Goal: Task Accomplishment & Management: Use online tool/utility

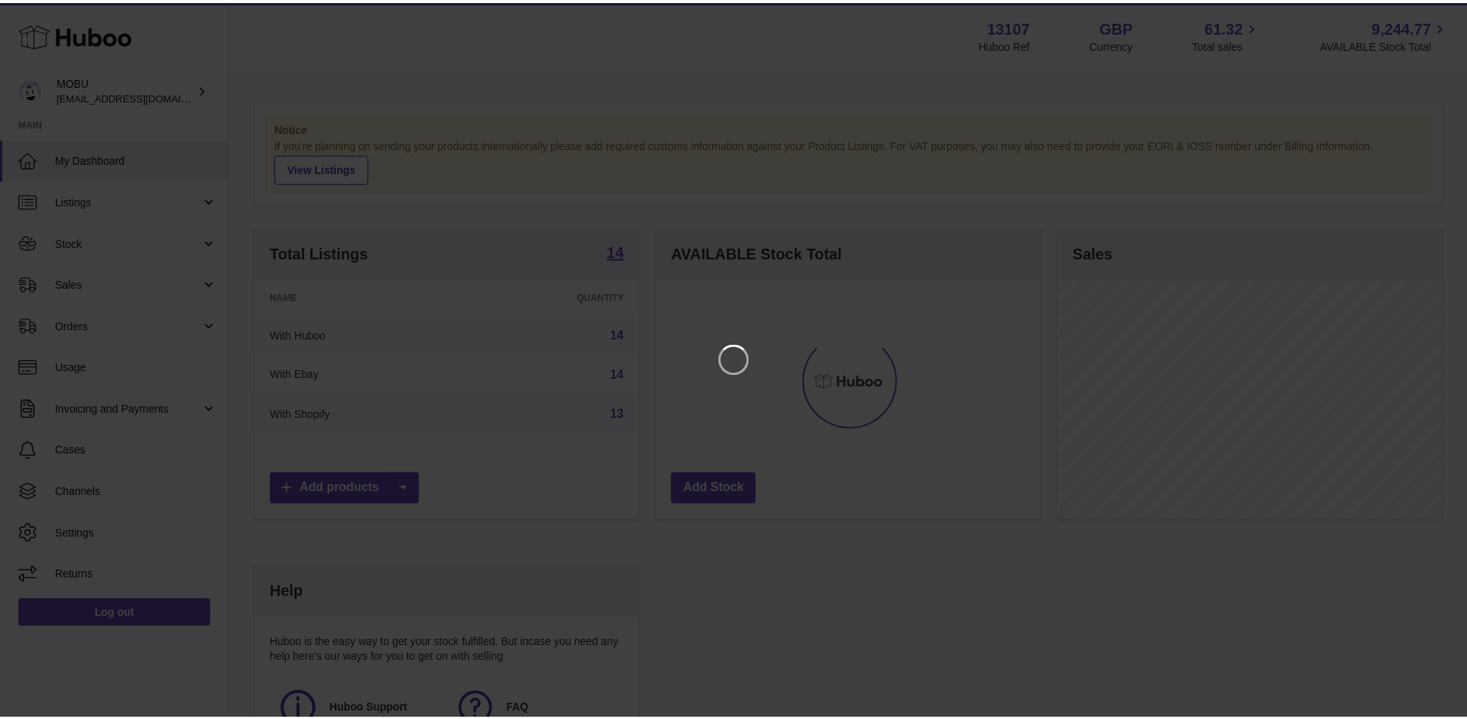
scroll to position [240, 388]
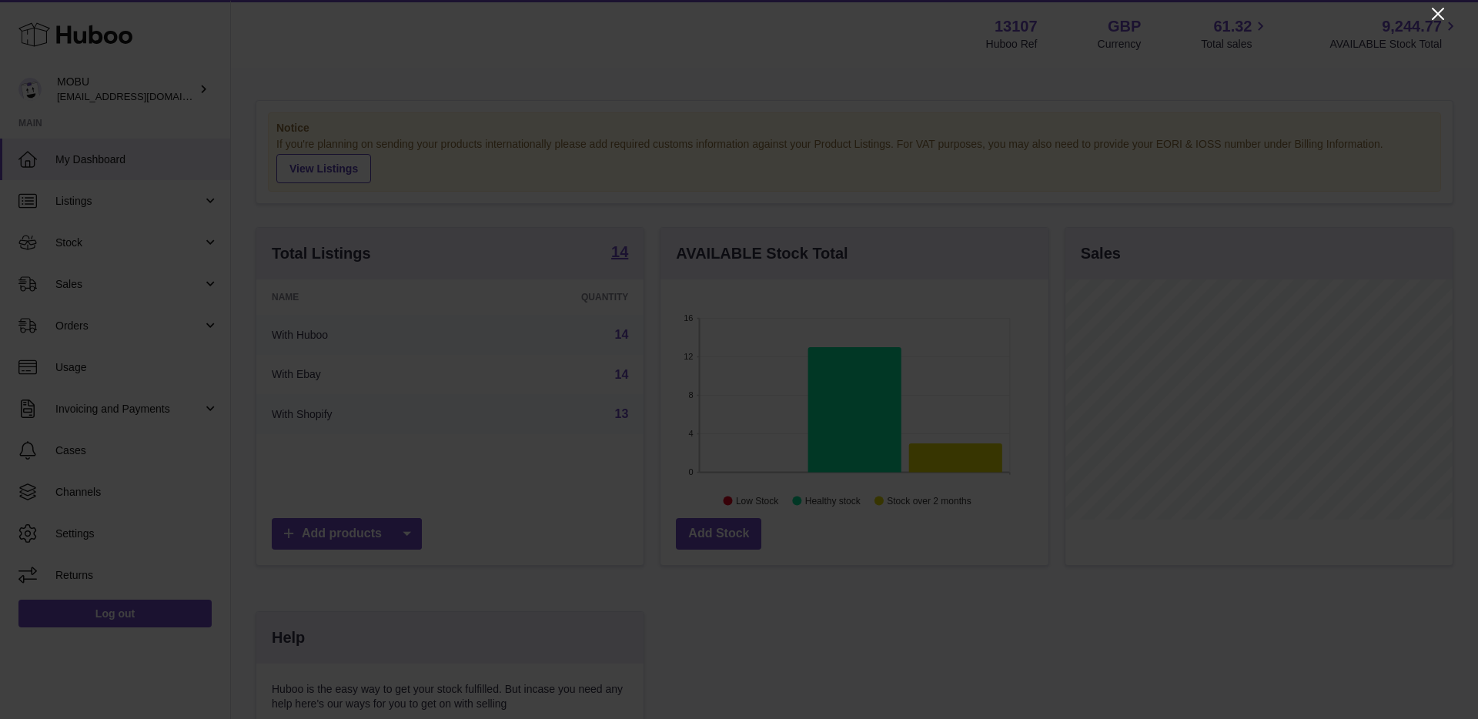
click at [1432, 13] on icon "Close" at bounding box center [1438, 14] width 18 height 18
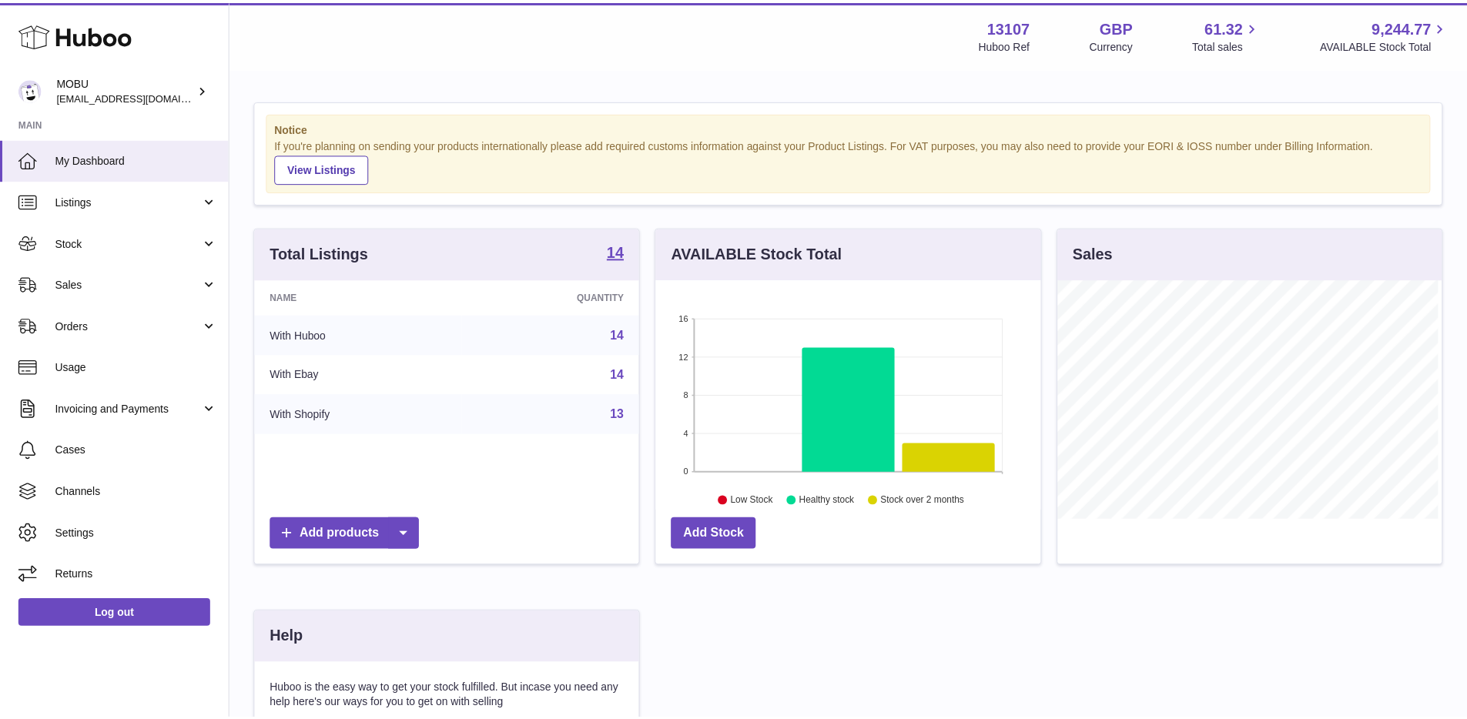
scroll to position [769740, 769597]
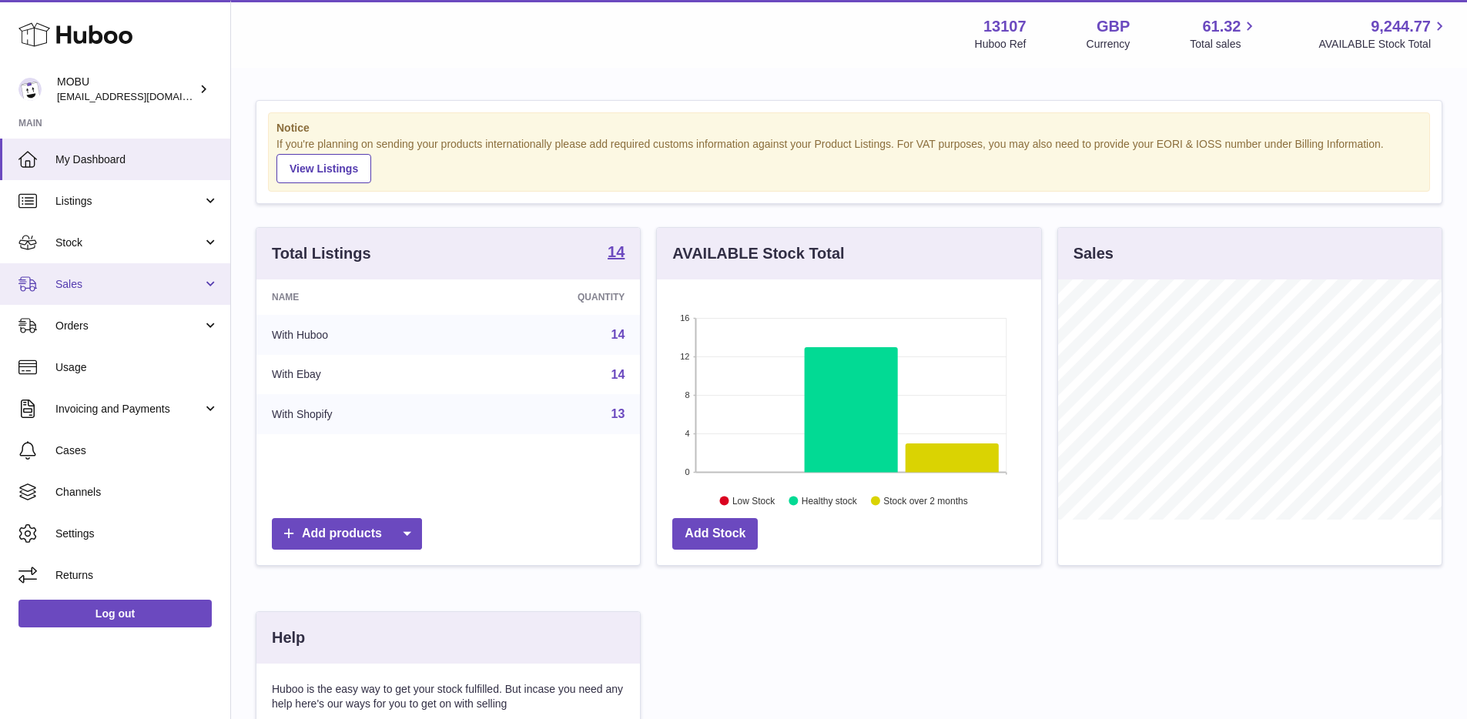
click at [65, 286] on span "Sales" at bounding box center [128, 284] width 147 height 15
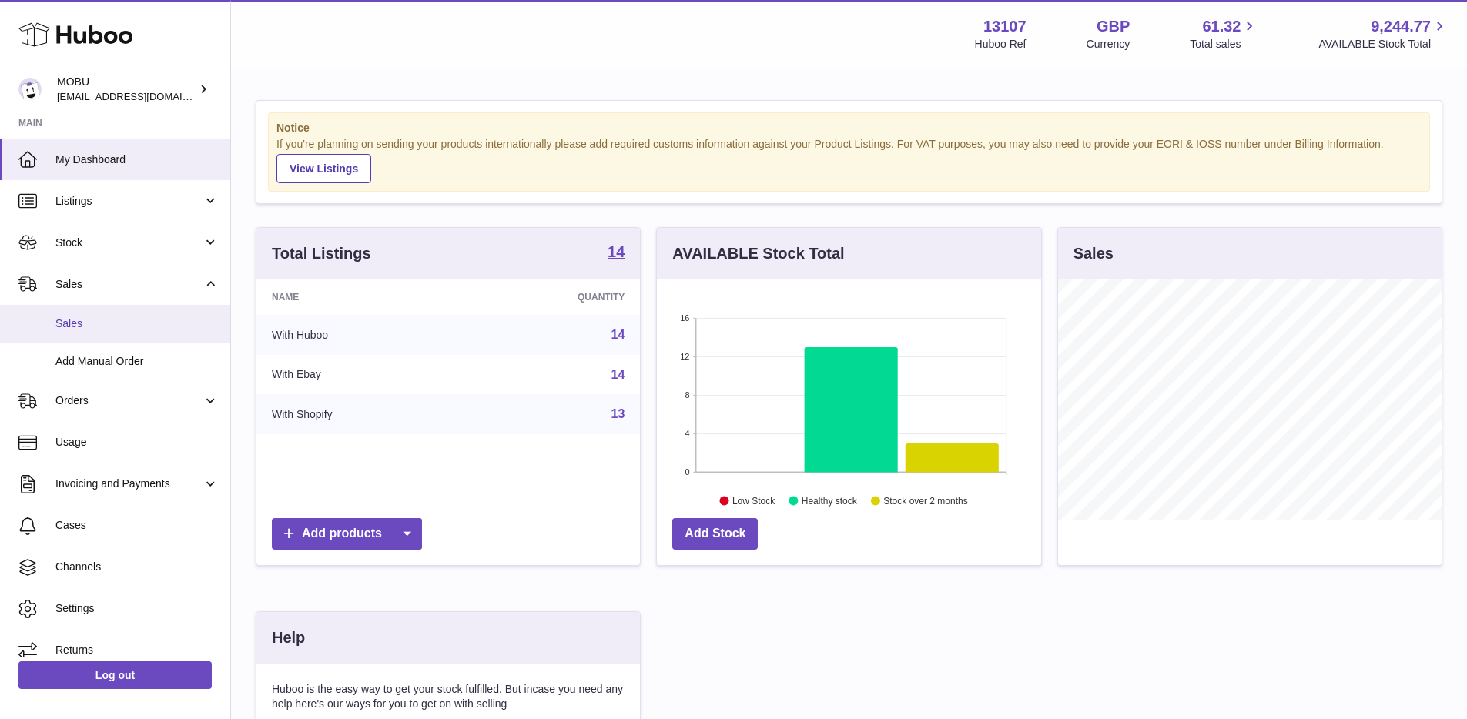
click at [119, 324] on span "Sales" at bounding box center [136, 323] width 163 height 15
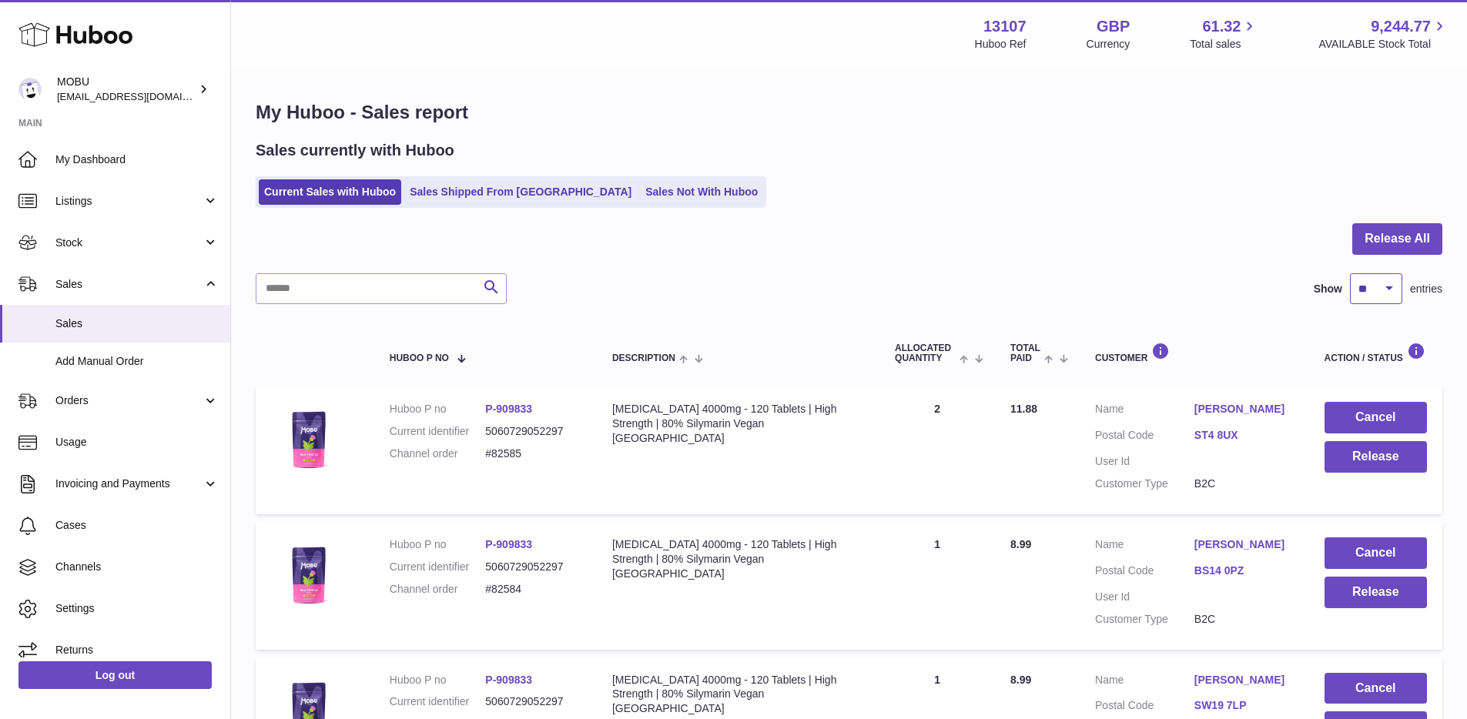
click at [1357, 292] on select "** ** ** ***" at bounding box center [1376, 288] width 52 height 31
click at [1369, 346] on div "Action / Status" at bounding box center [1375, 353] width 102 height 21
click at [1381, 290] on select "** ** ** ***" at bounding box center [1376, 288] width 52 height 31
select select "***"
click at [1350, 273] on select "** ** ** ***" at bounding box center [1376, 288] width 52 height 31
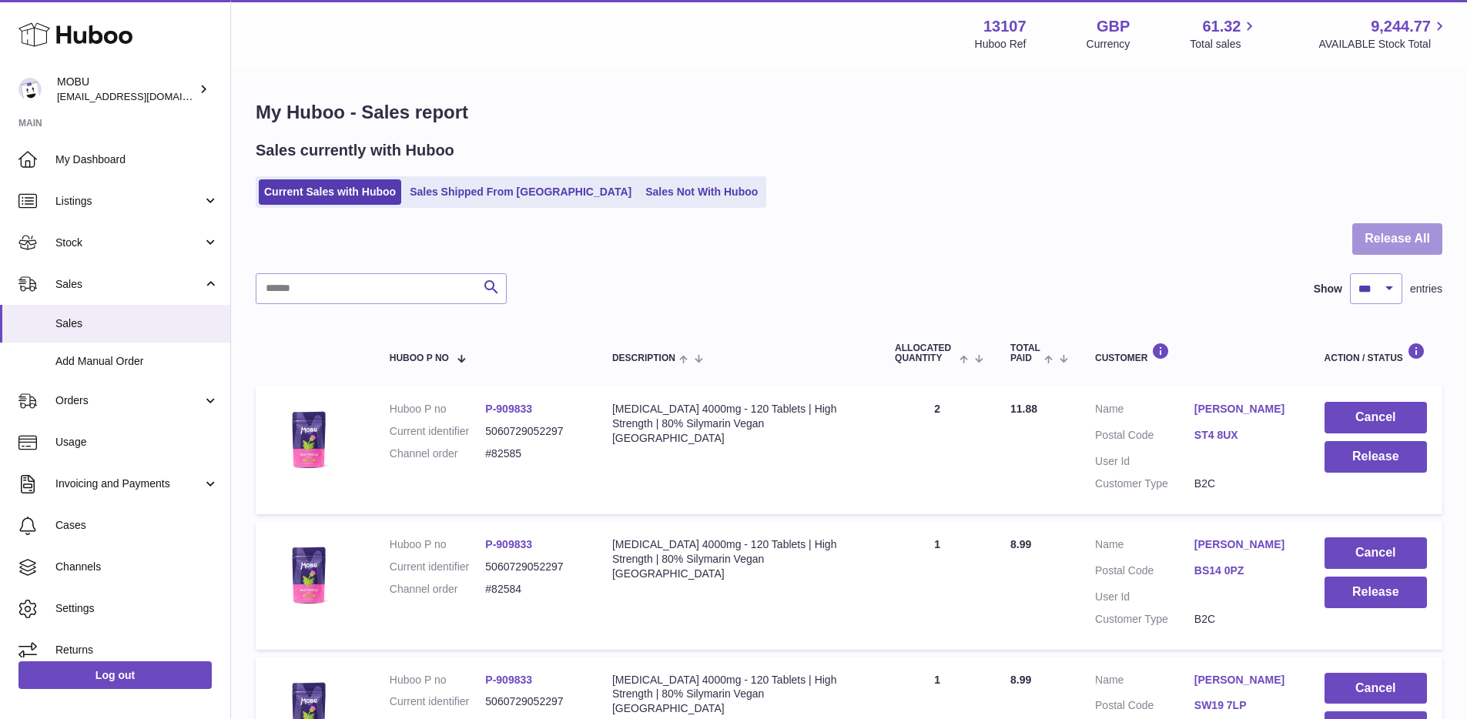
click at [1380, 243] on button "Release All" at bounding box center [1397, 239] width 90 height 32
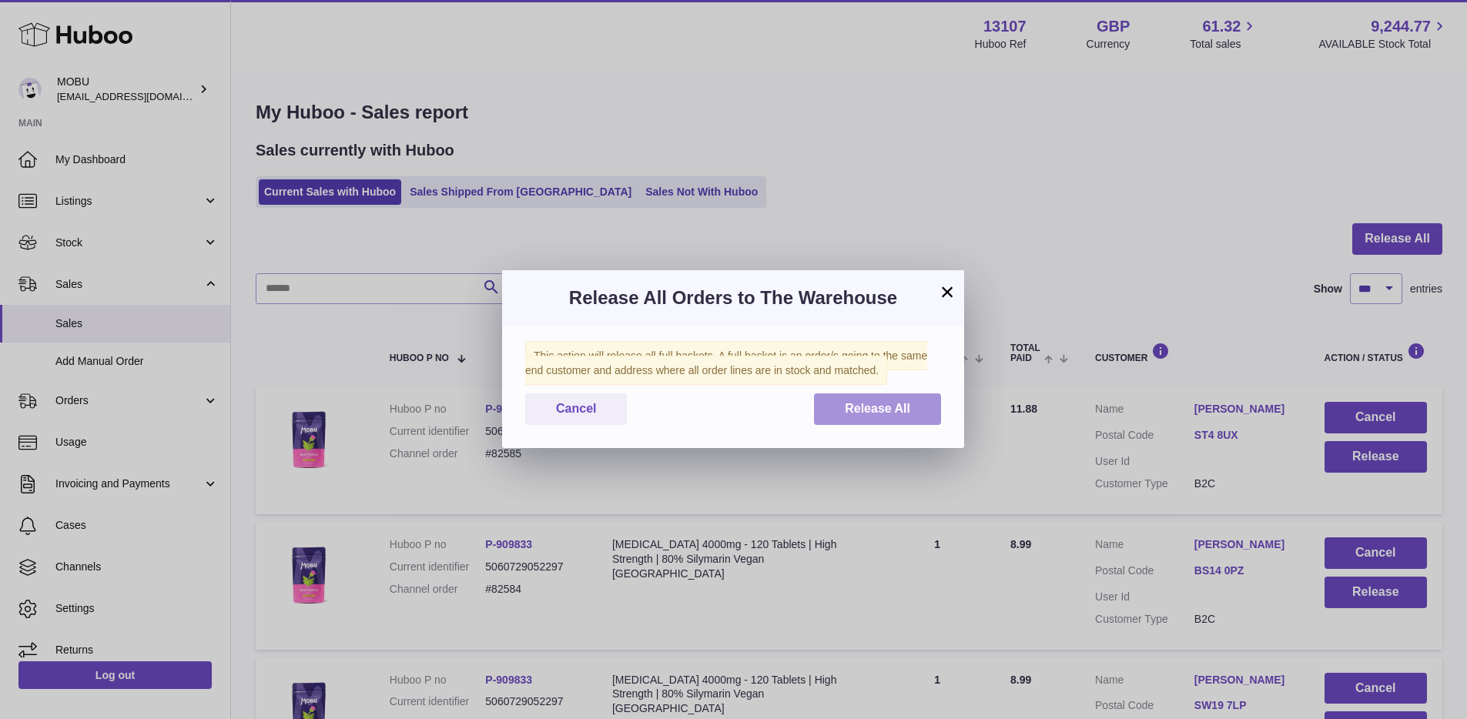
click at [873, 397] on button "Release All" at bounding box center [877, 409] width 127 height 32
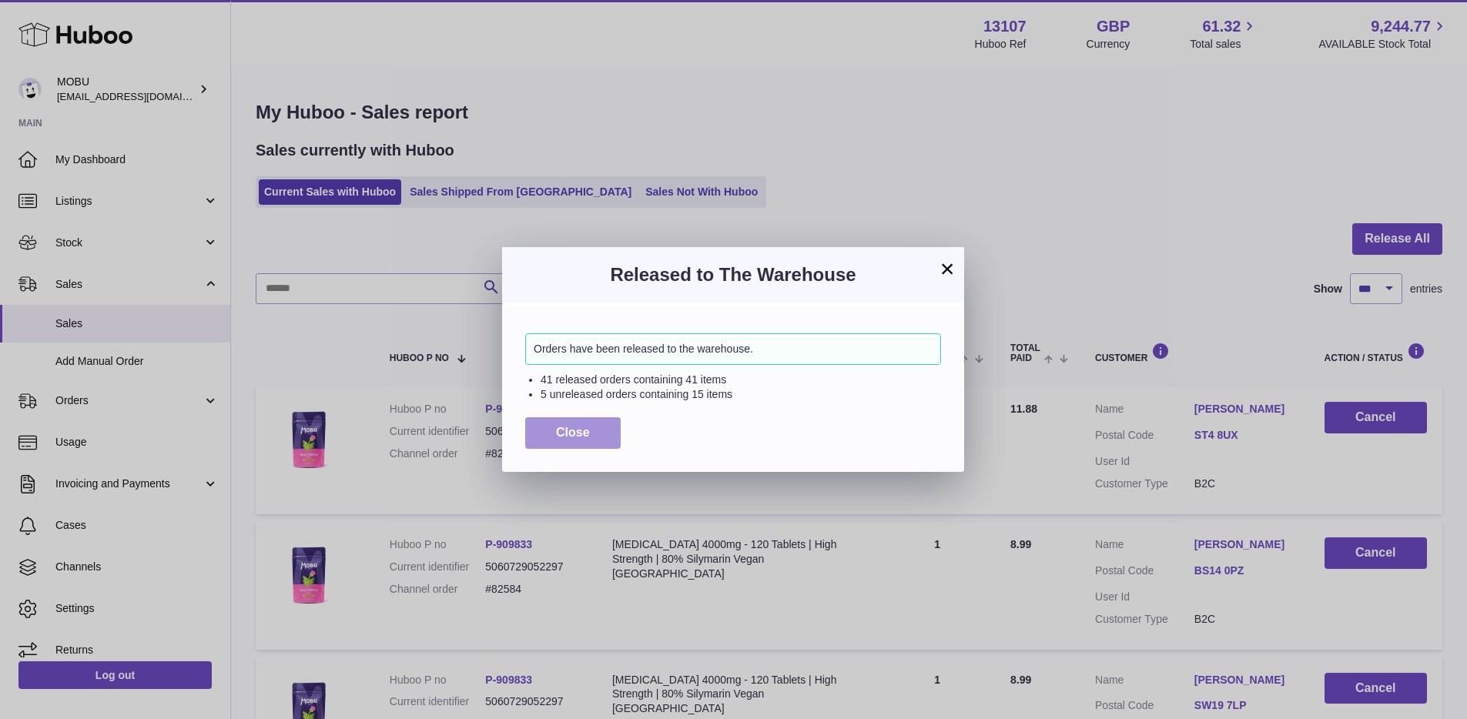
click at [589, 440] on button "Close" at bounding box center [572, 433] width 95 height 32
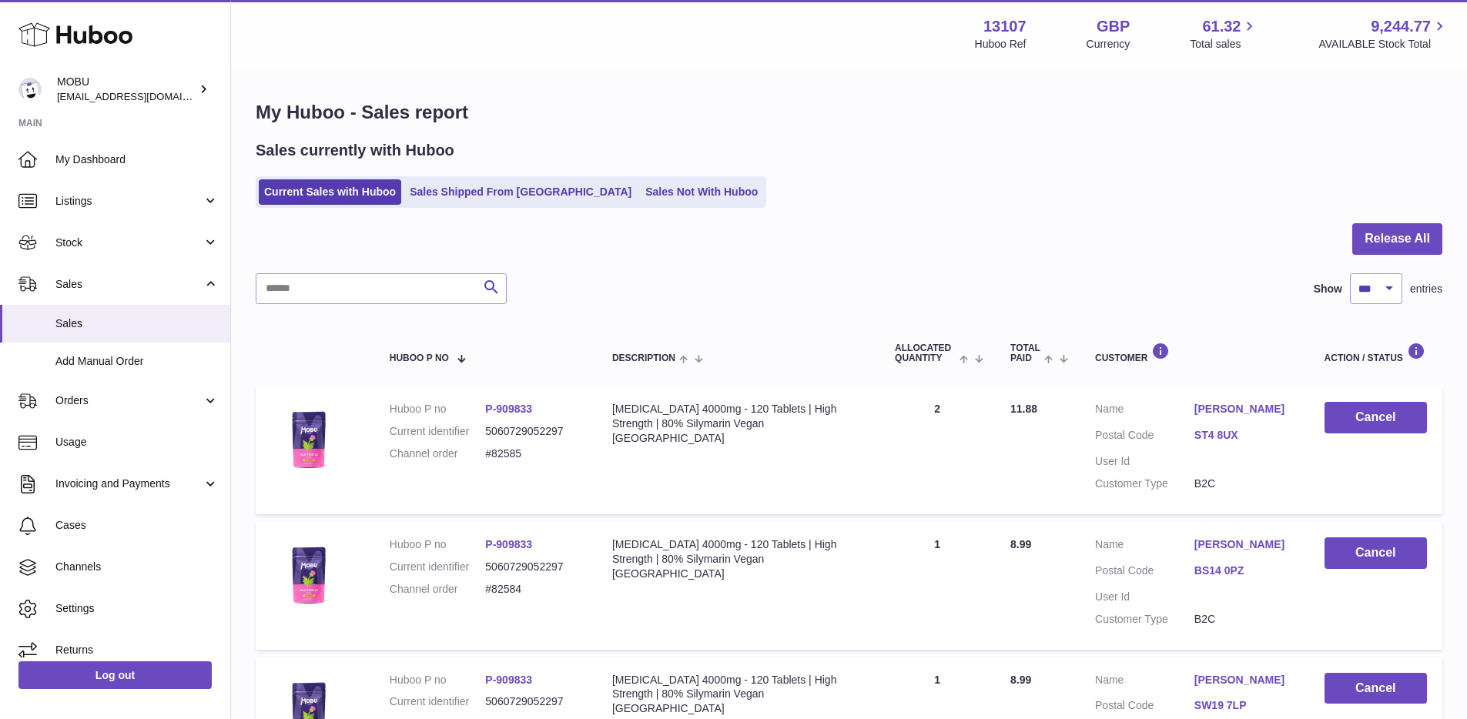
click at [847, 192] on div "Current Sales with Huboo Sales Shipped From [GEOGRAPHIC_DATA] Sales Not With Hu…" at bounding box center [849, 192] width 1187 height 32
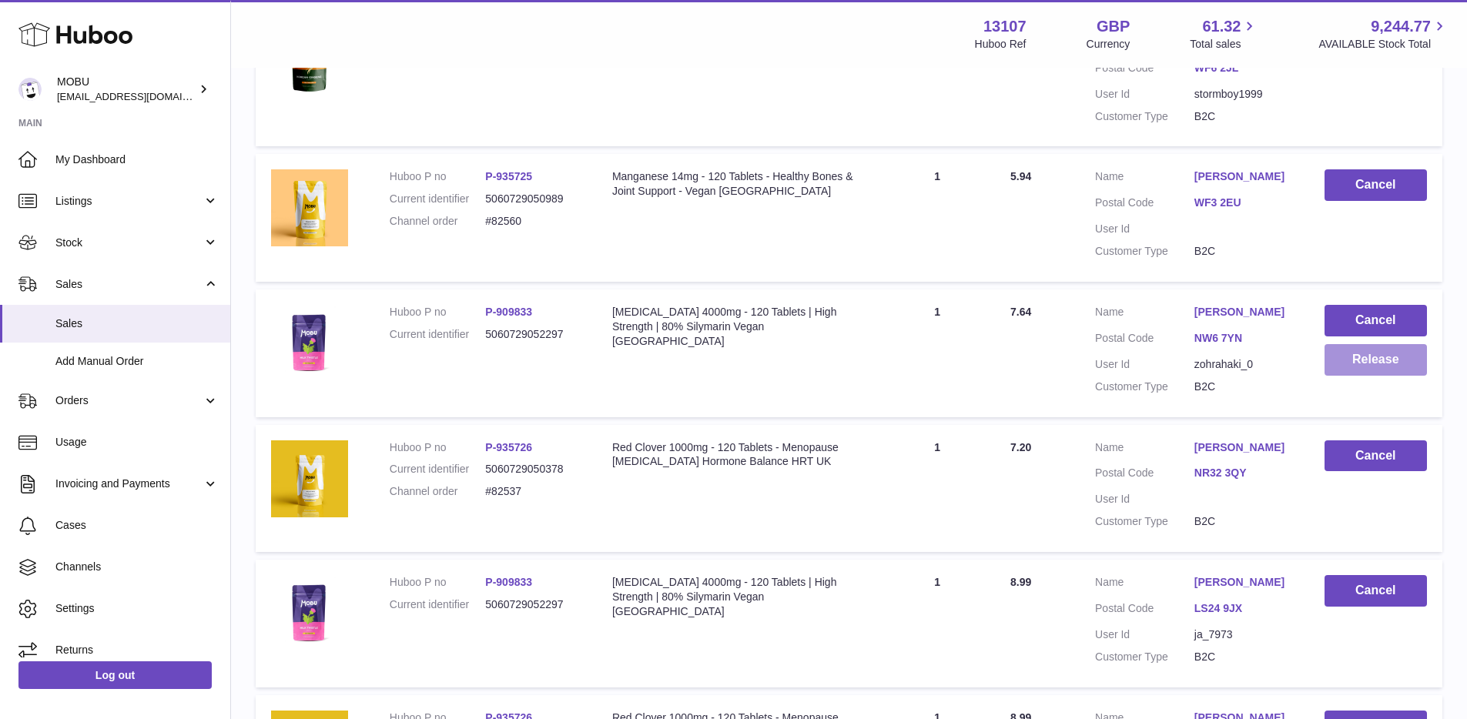
click at [1369, 364] on button "Release" at bounding box center [1375, 360] width 102 height 32
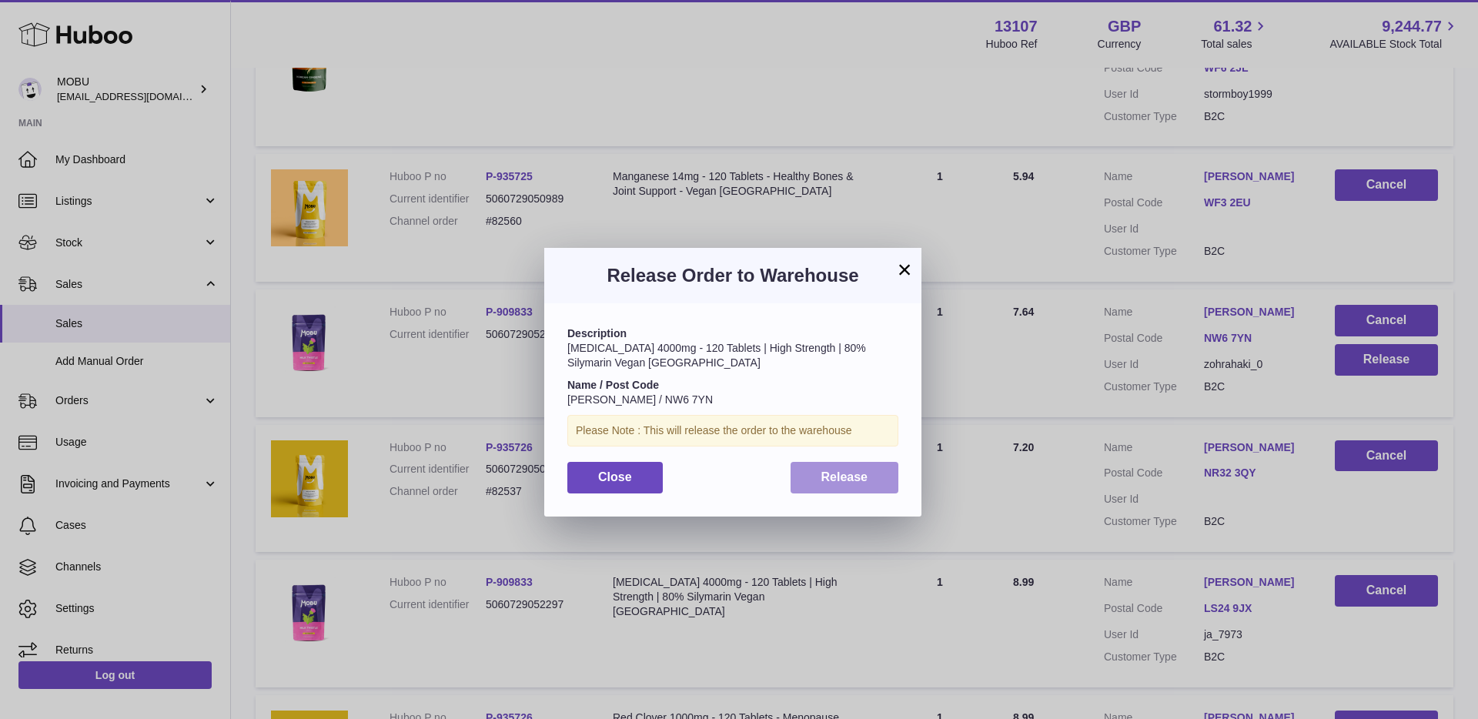
click at [848, 473] on span "Release" at bounding box center [845, 476] width 47 height 13
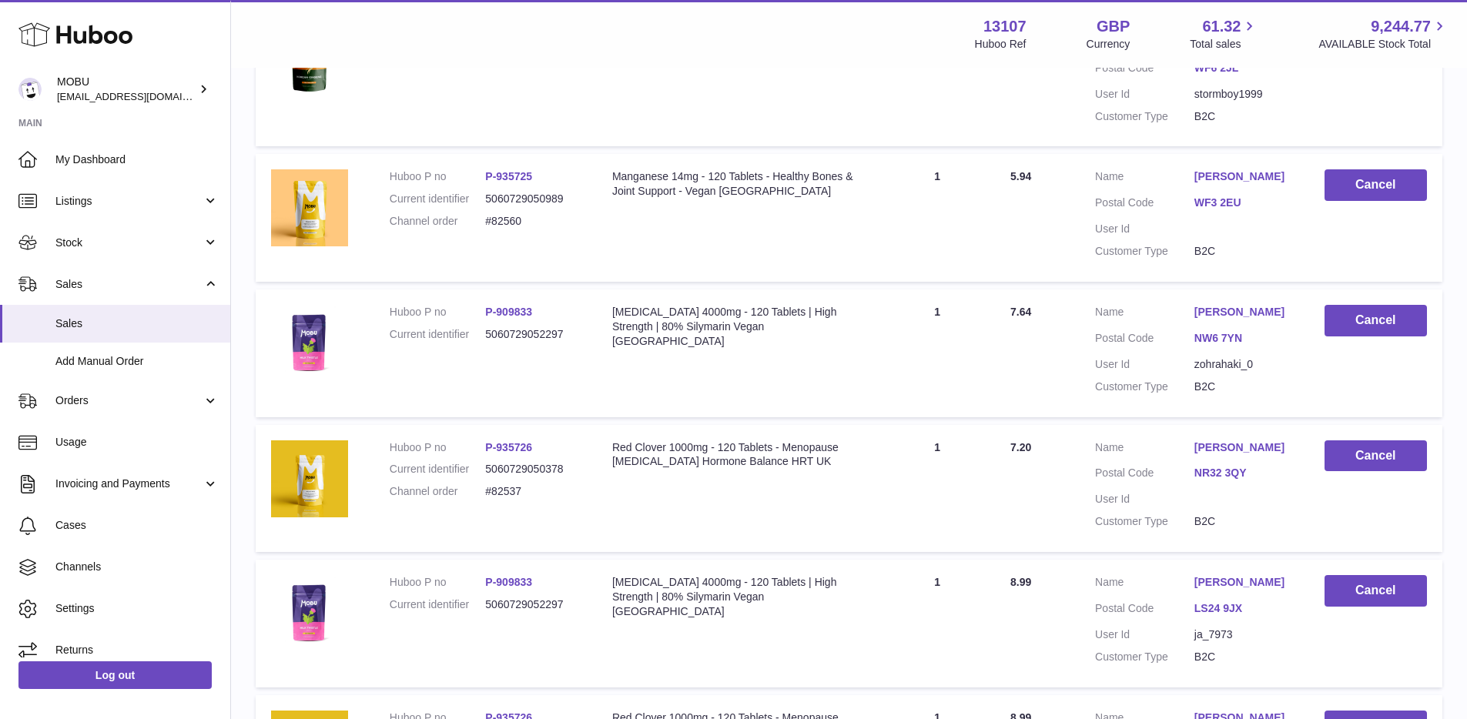
scroll to position [1763, 0]
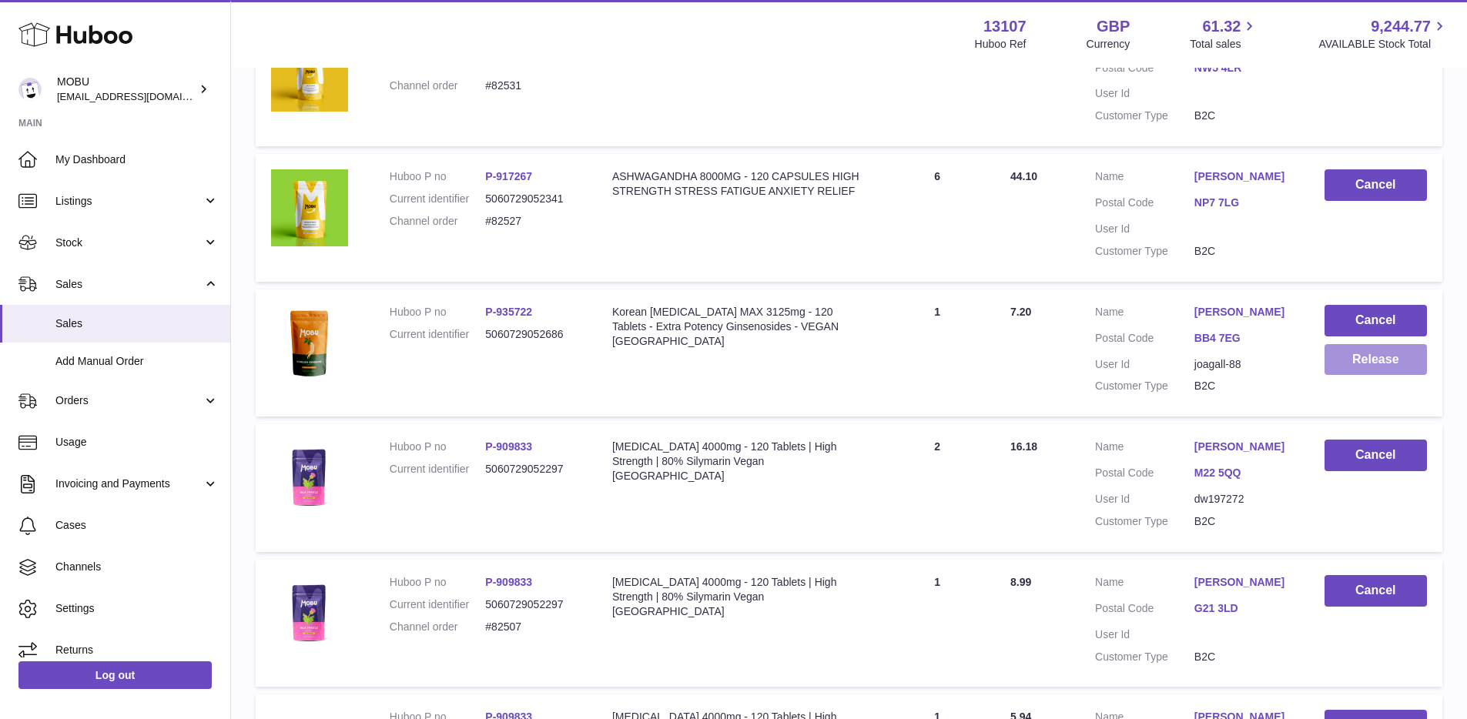
drag, startPoint x: 1385, startPoint y: 375, endPoint x: 1374, endPoint y: 370, distance: 12.7
click at [1385, 375] on td "Cancel Release" at bounding box center [1375, 354] width 133 height 128
click at [1348, 362] on button "Release" at bounding box center [1375, 360] width 102 height 32
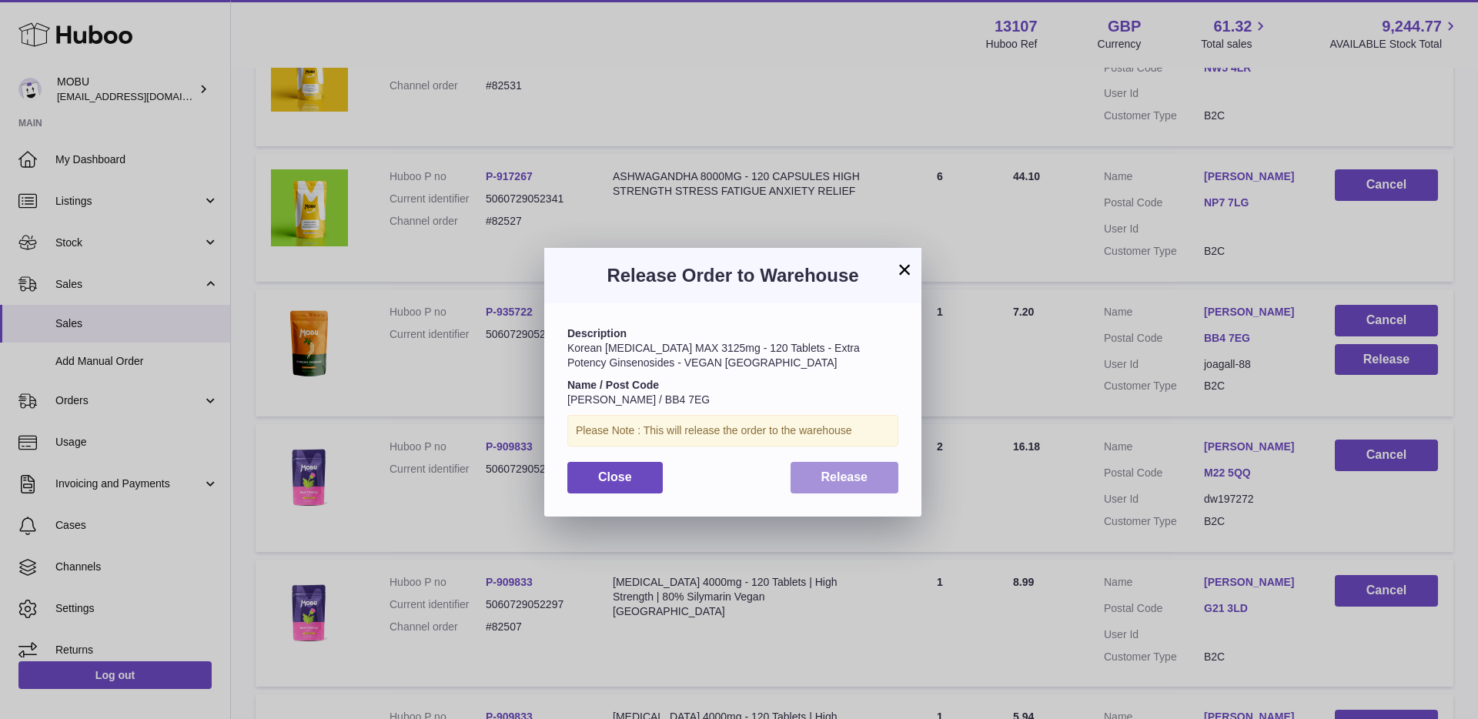
click at [862, 463] on button "Release" at bounding box center [845, 478] width 109 height 32
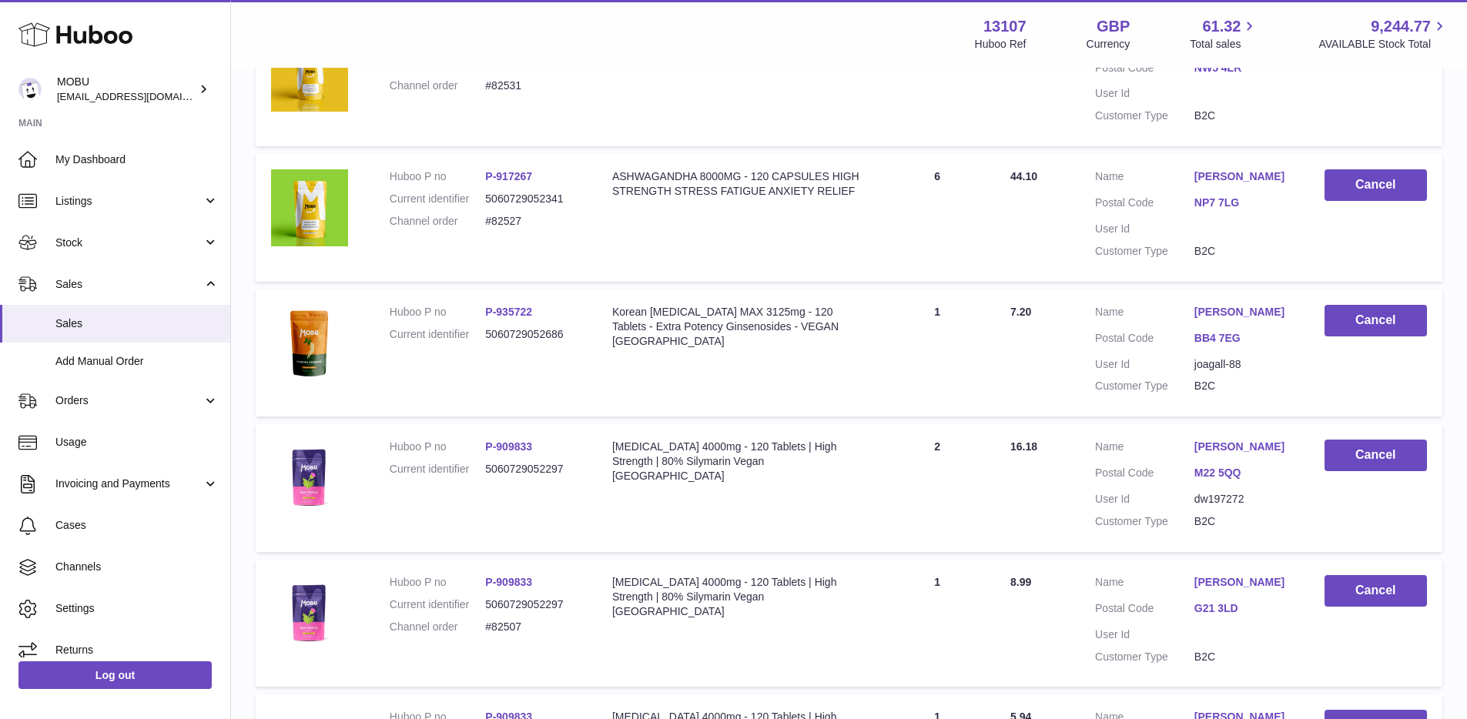
scroll to position [2859, 0]
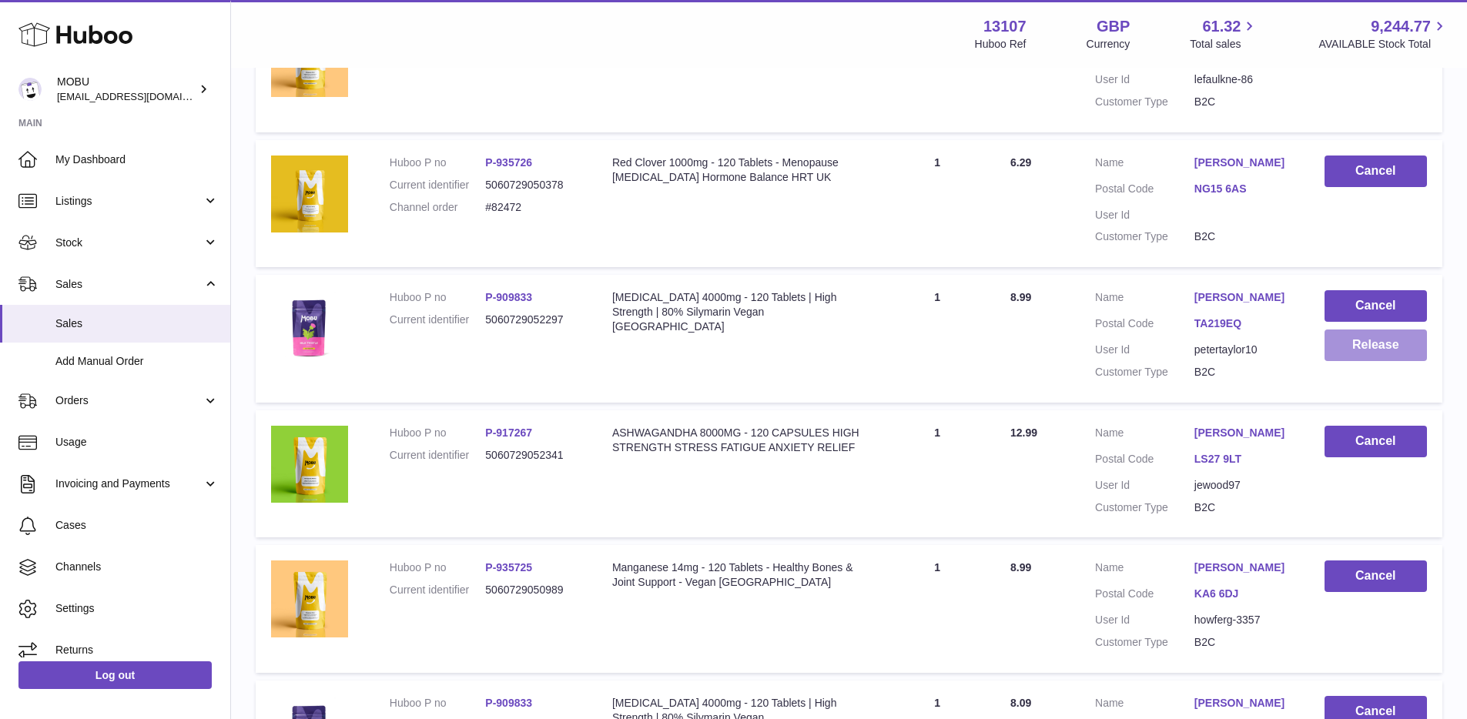
click at [1369, 353] on button "Release" at bounding box center [1375, 346] width 102 height 32
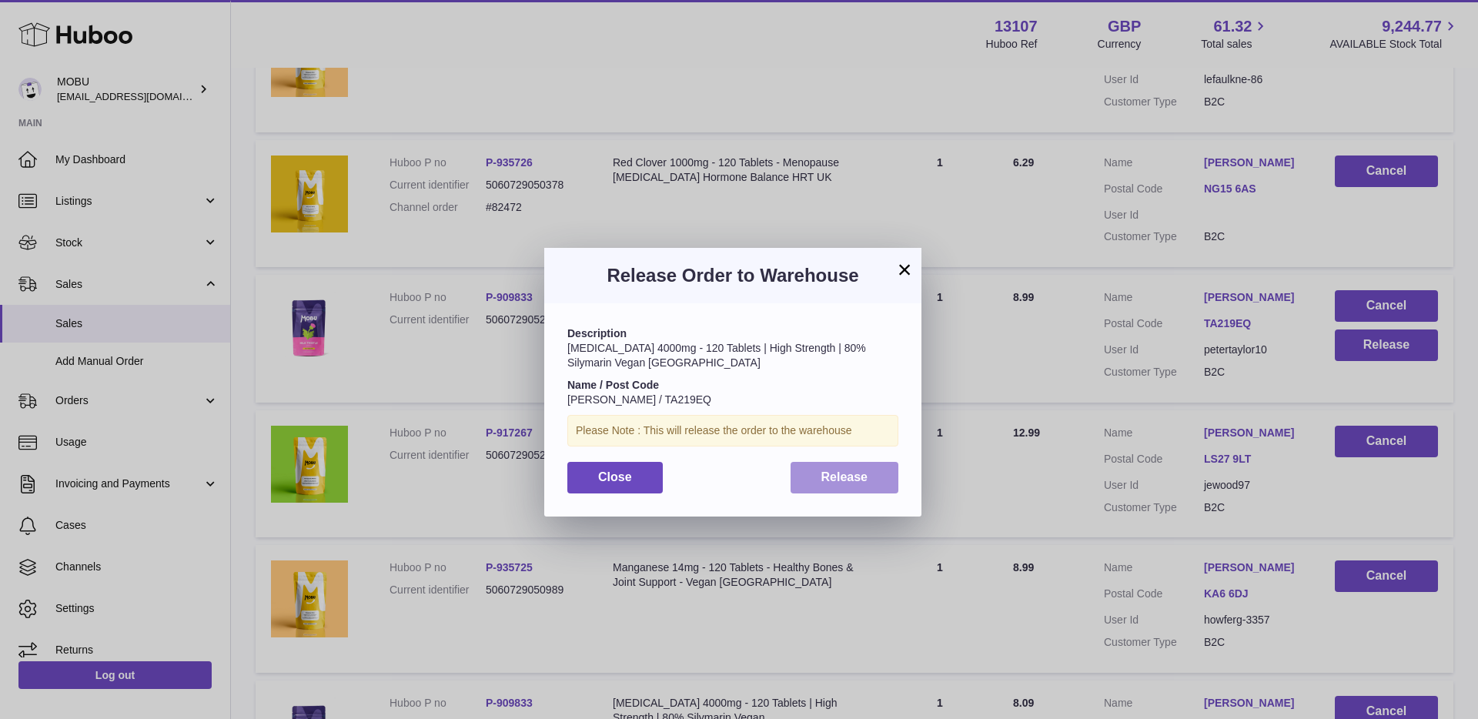
click at [835, 464] on button "Release" at bounding box center [845, 478] width 109 height 32
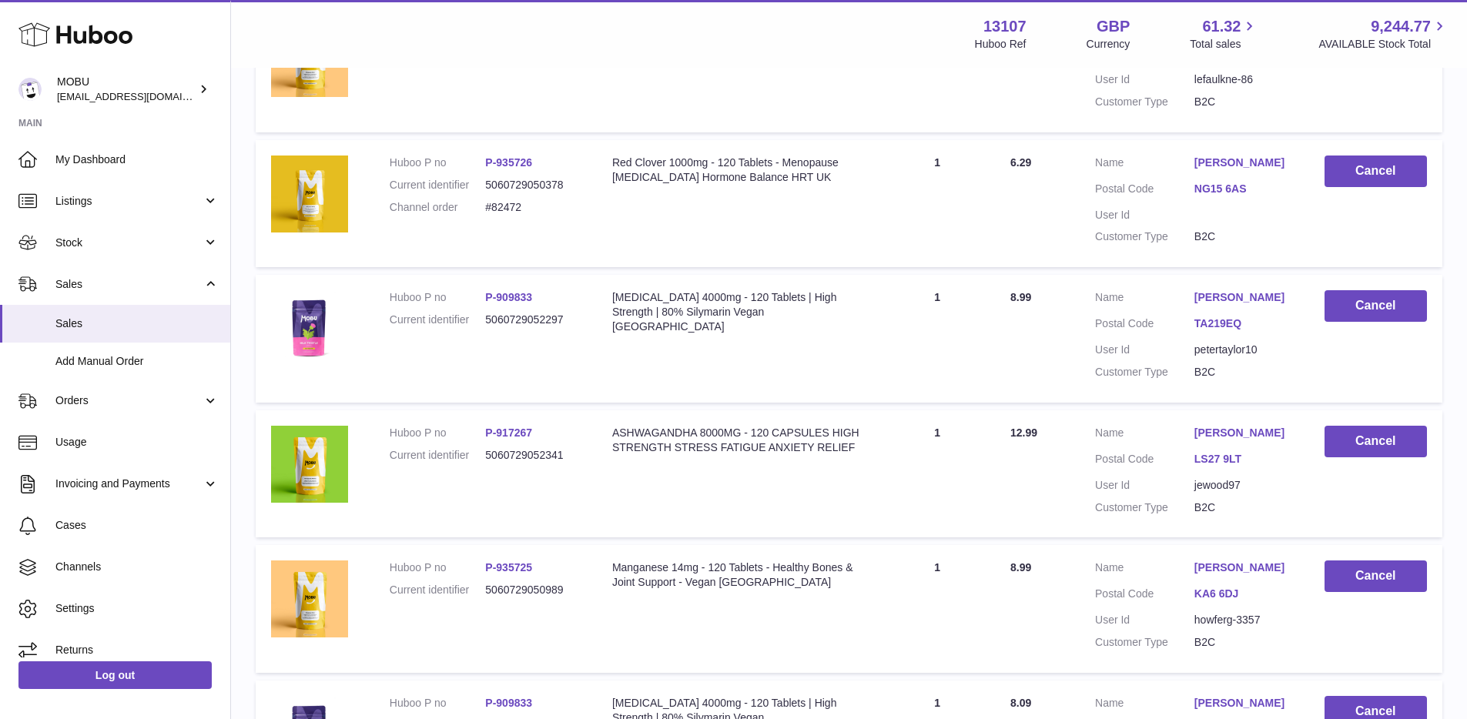
scroll to position [3535, 0]
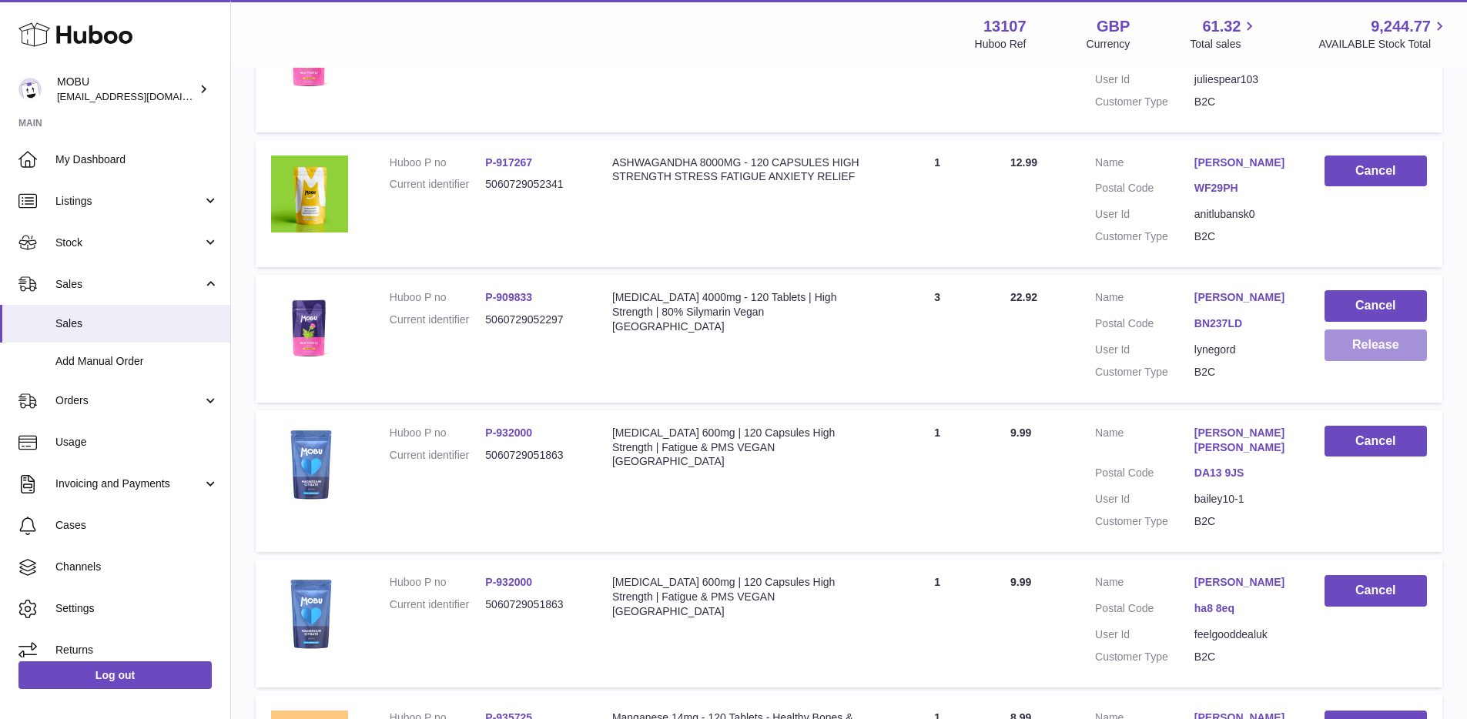
click at [1350, 358] on button "Release" at bounding box center [1375, 346] width 102 height 32
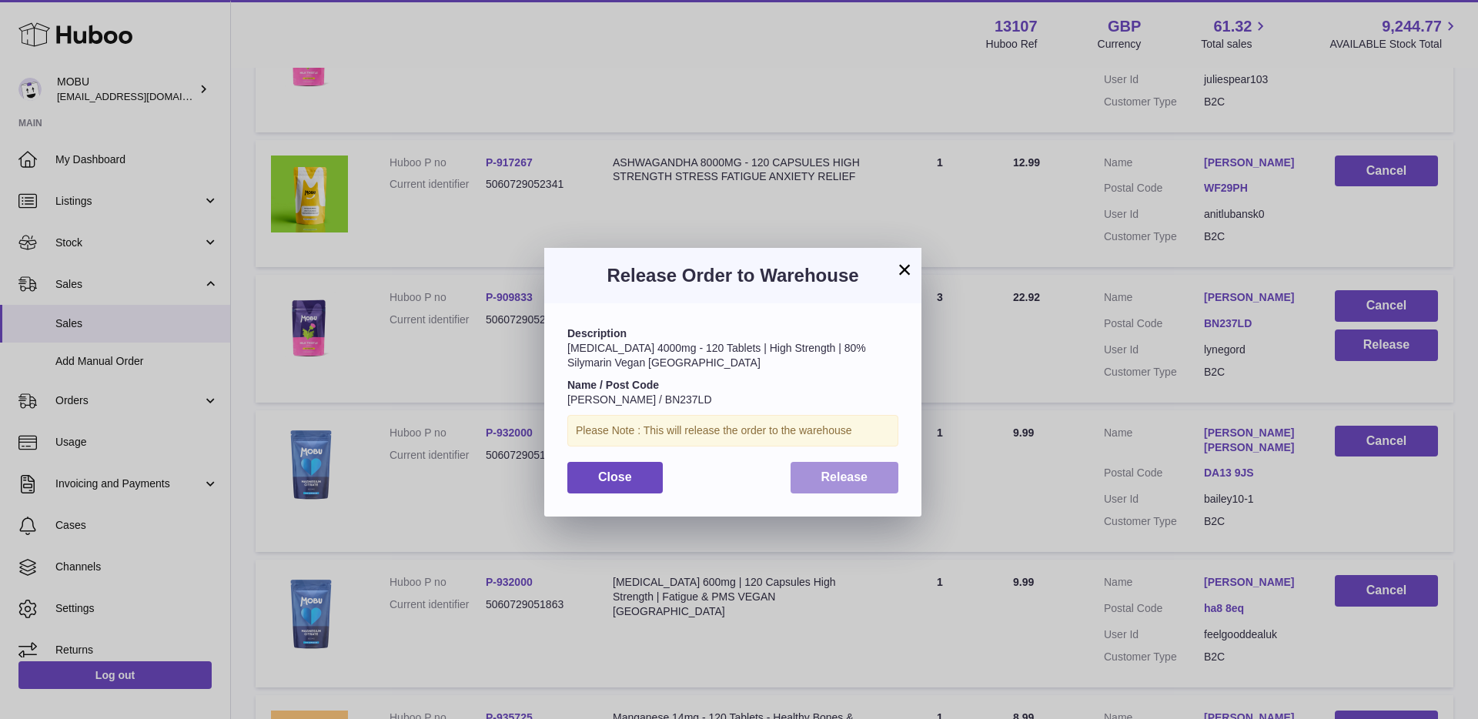
click at [898, 481] on div "Description [MEDICAL_DATA] 4000mg - 120 Tablets | High Strength | 80% Silymarin…" at bounding box center [732, 409] width 377 height 213
drag, startPoint x: 868, startPoint y: 480, endPoint x: 881, endPoint y: 457, distance: 26.6
click at [868, 480] on button "Release" at bounding box center [845, 478] width 109 height 32
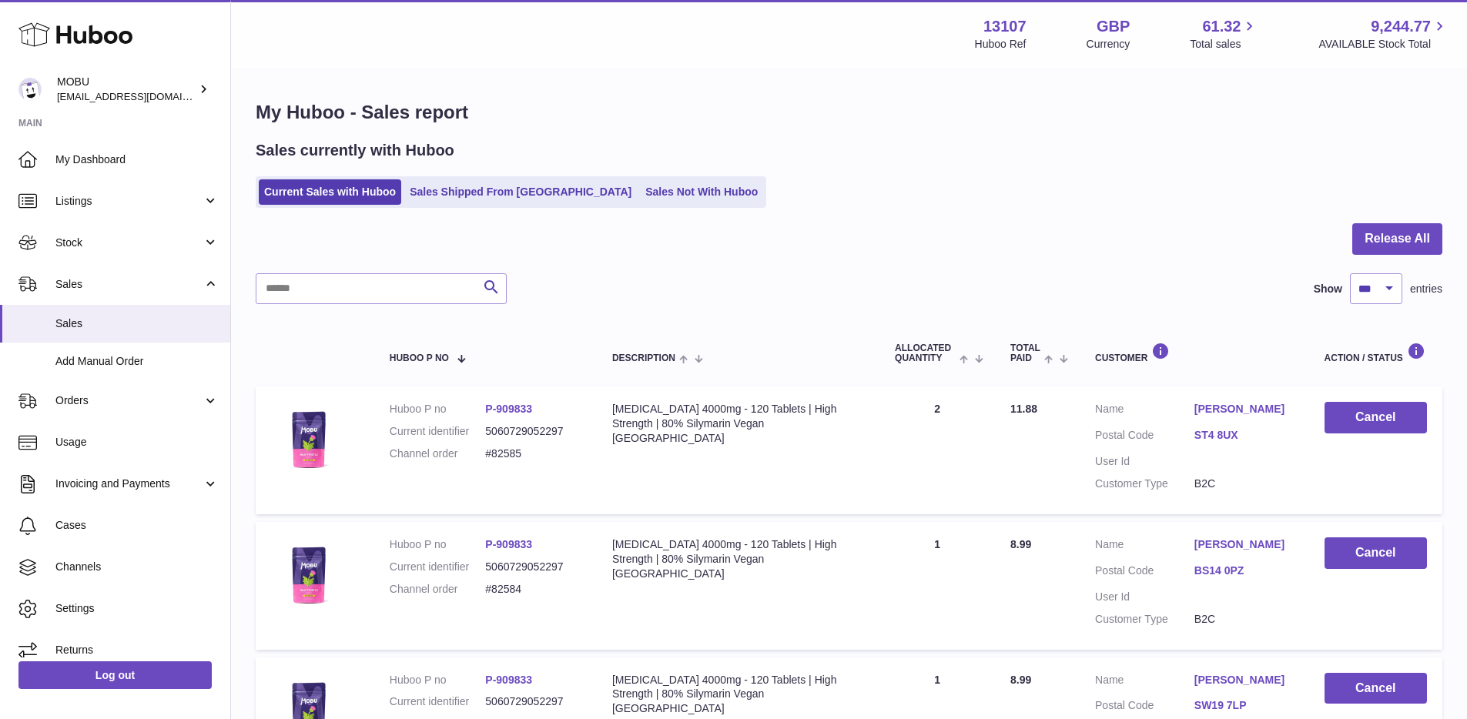
scroll to position [6148, 0]
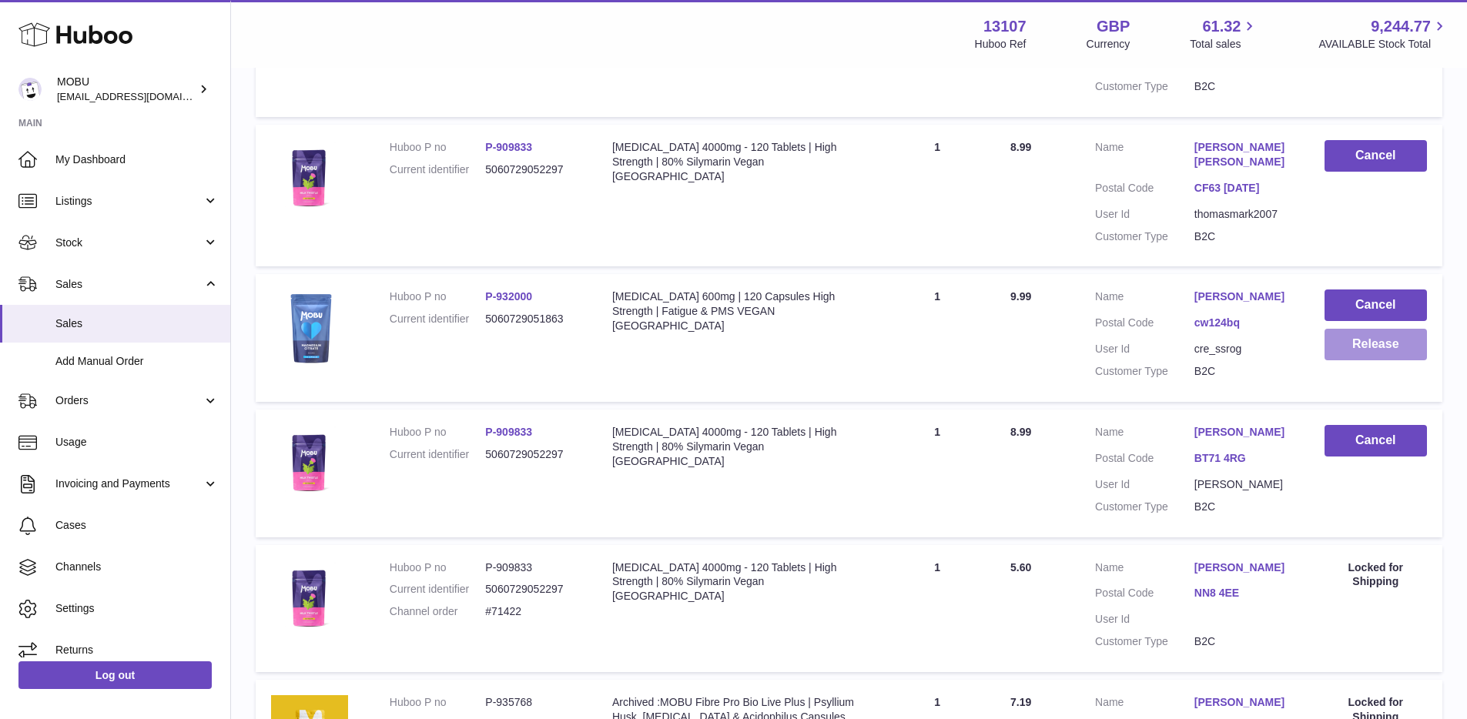
click at [1374, 360] on button "Release" at bounding box center [1375, 345] width 102 height 32
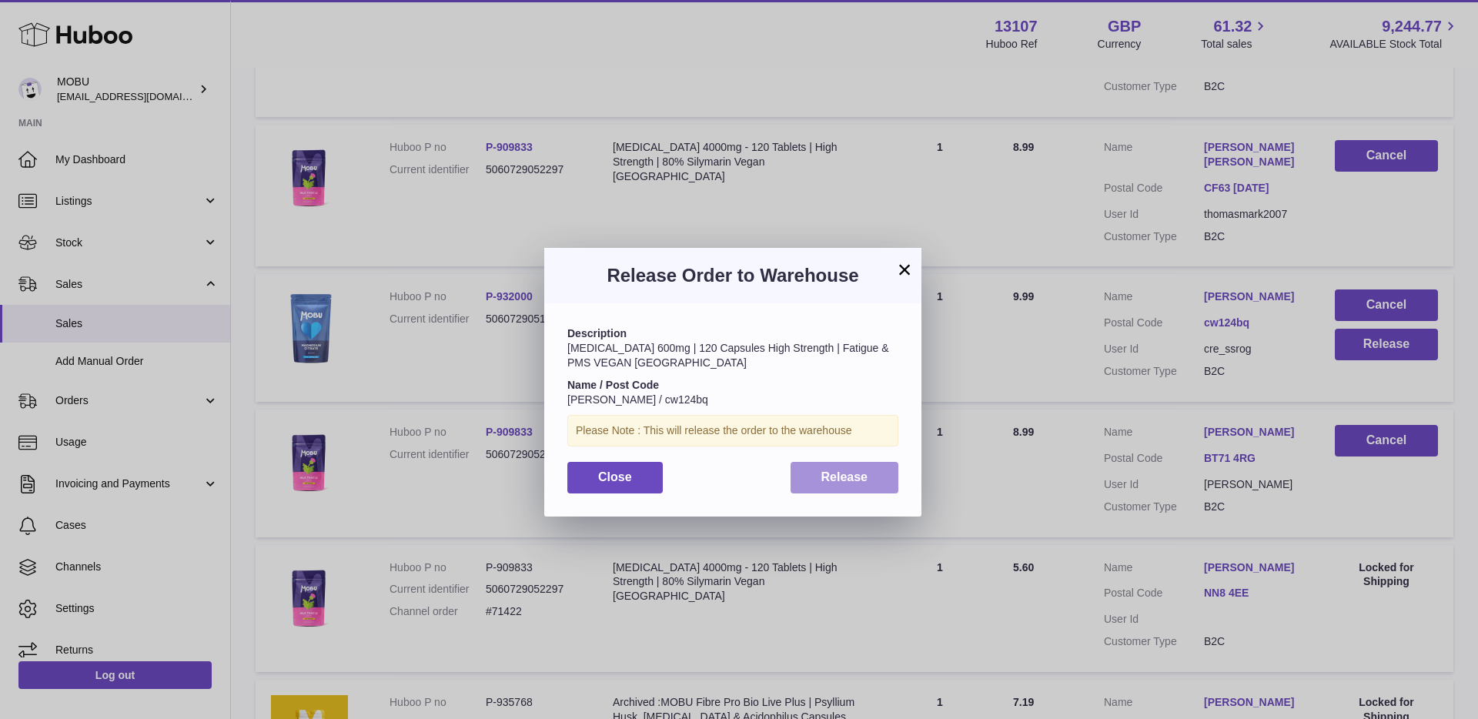
click at [867, 487] on button "Release" at bounding box center [845, 478] width 109 height 32
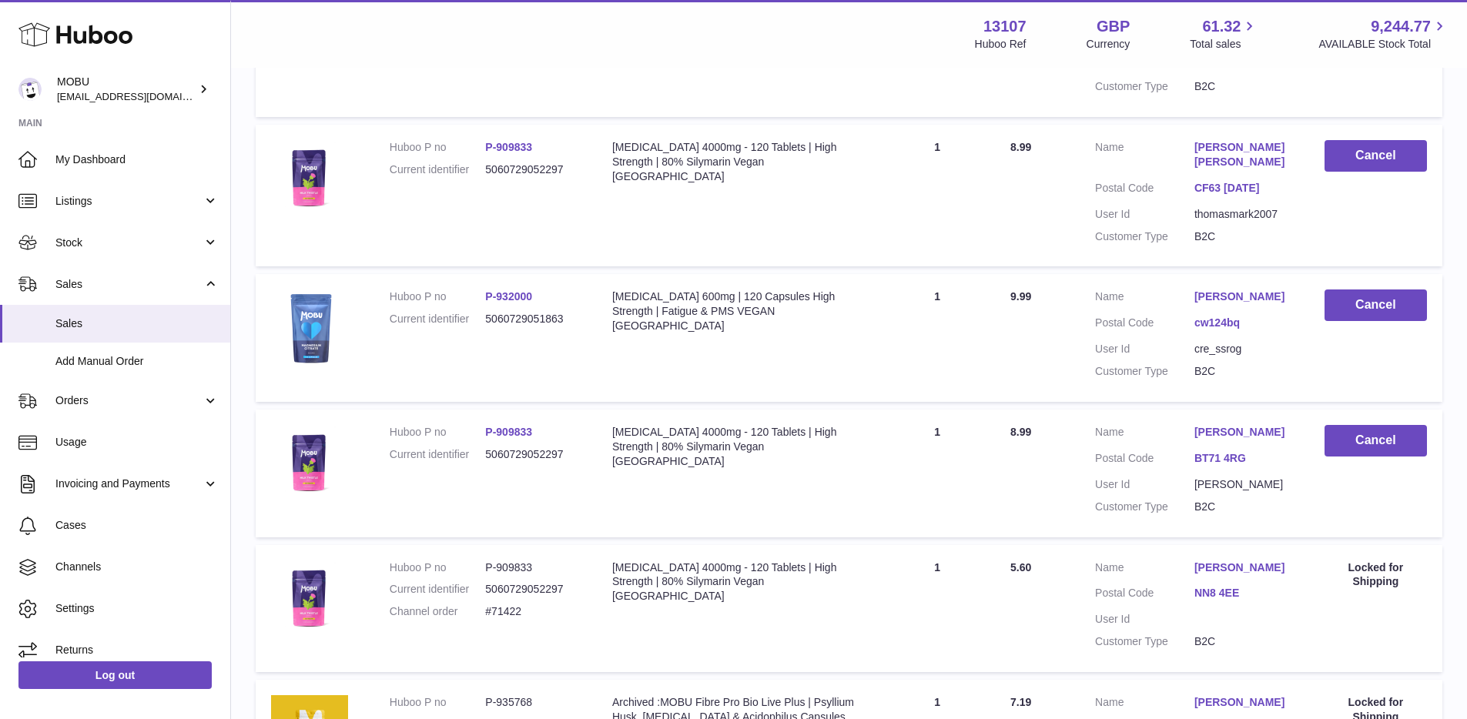
click at [959, 290] on td "Quantity Sold 1" at bounding box center [936, 338] width 115 height 128
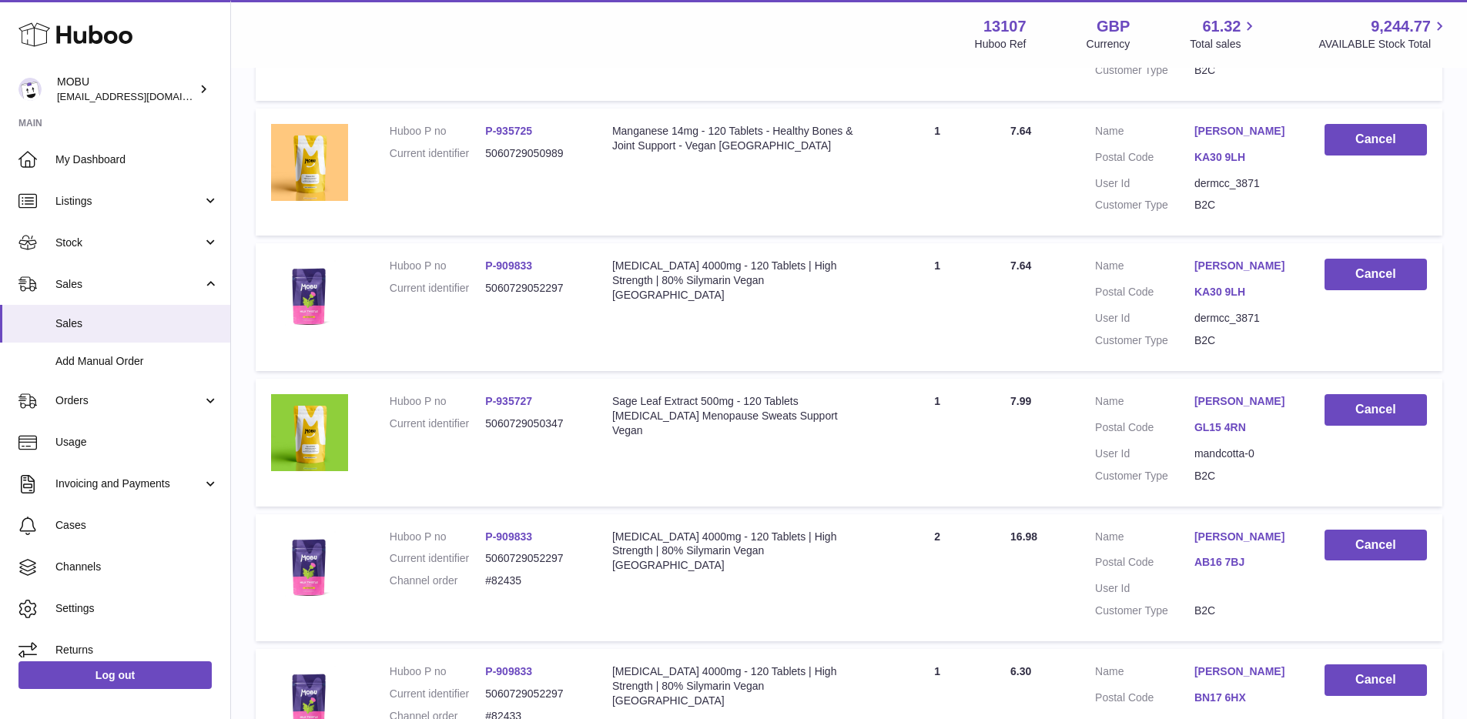
scroll to position [0, 0]
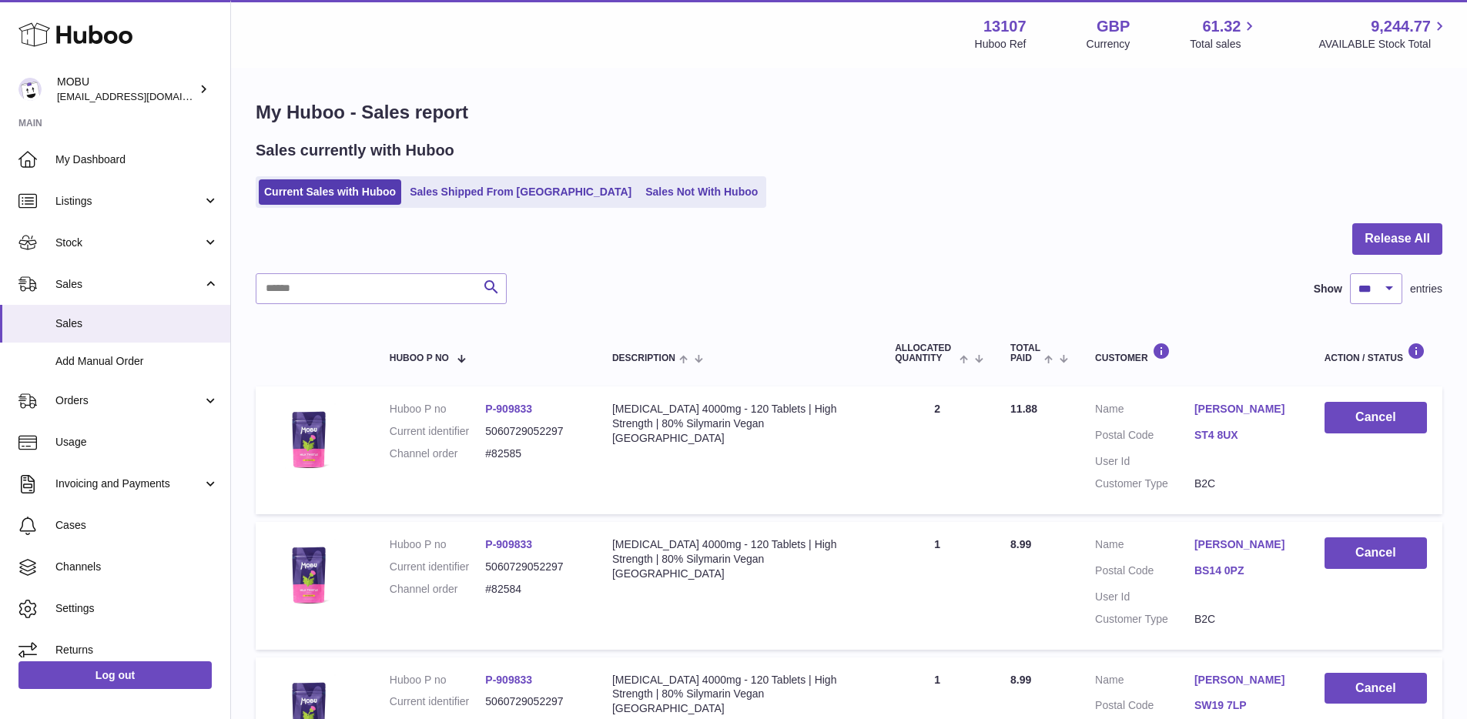
click at [866, 286] on div "Search Show ** ** ** *** entries" at bounding box center [849, 288] width 1187 height 31
